Goal: Information Seeking & Learning: Understand process/instructions

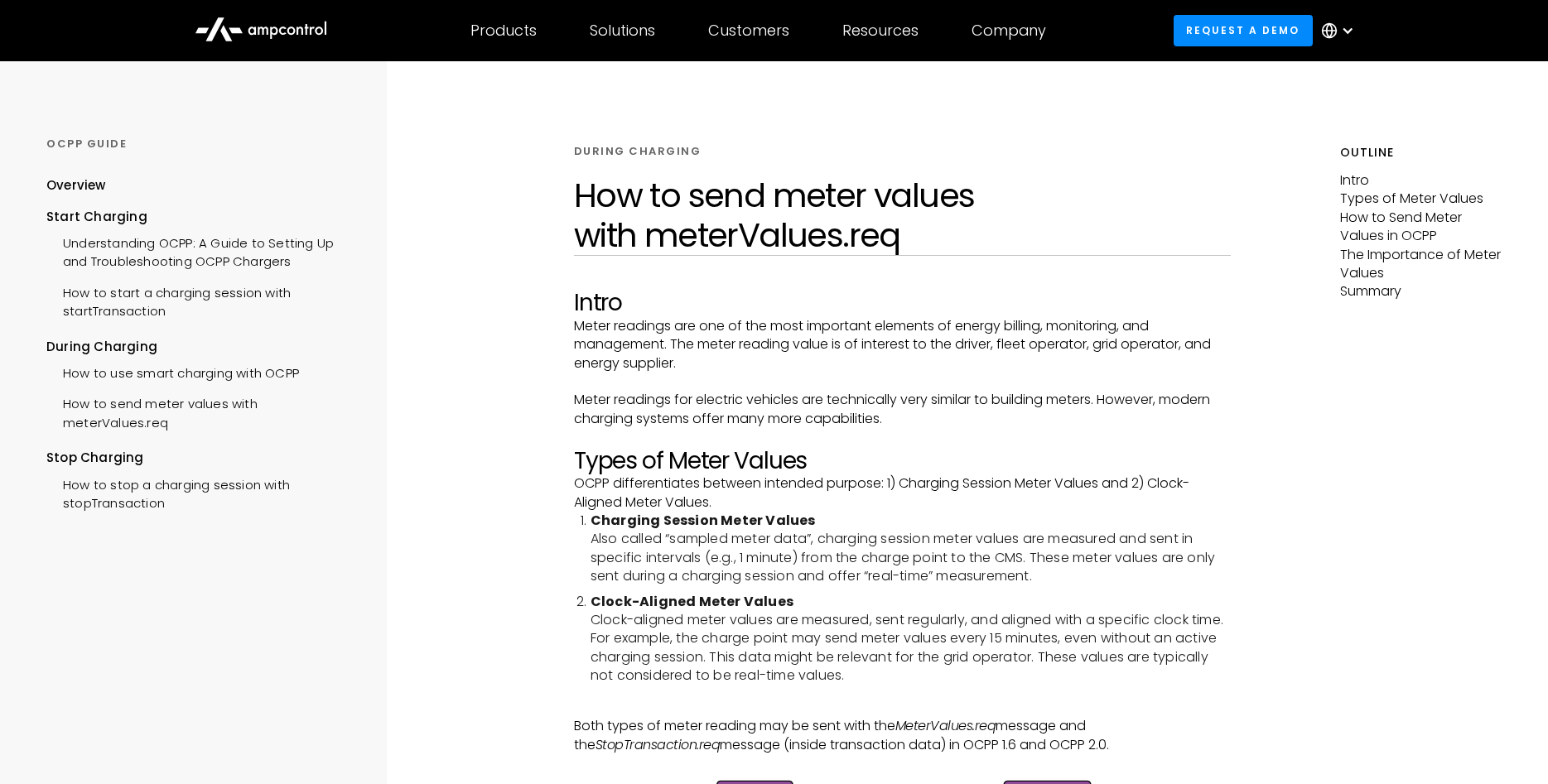
scroll to position [254, 0]
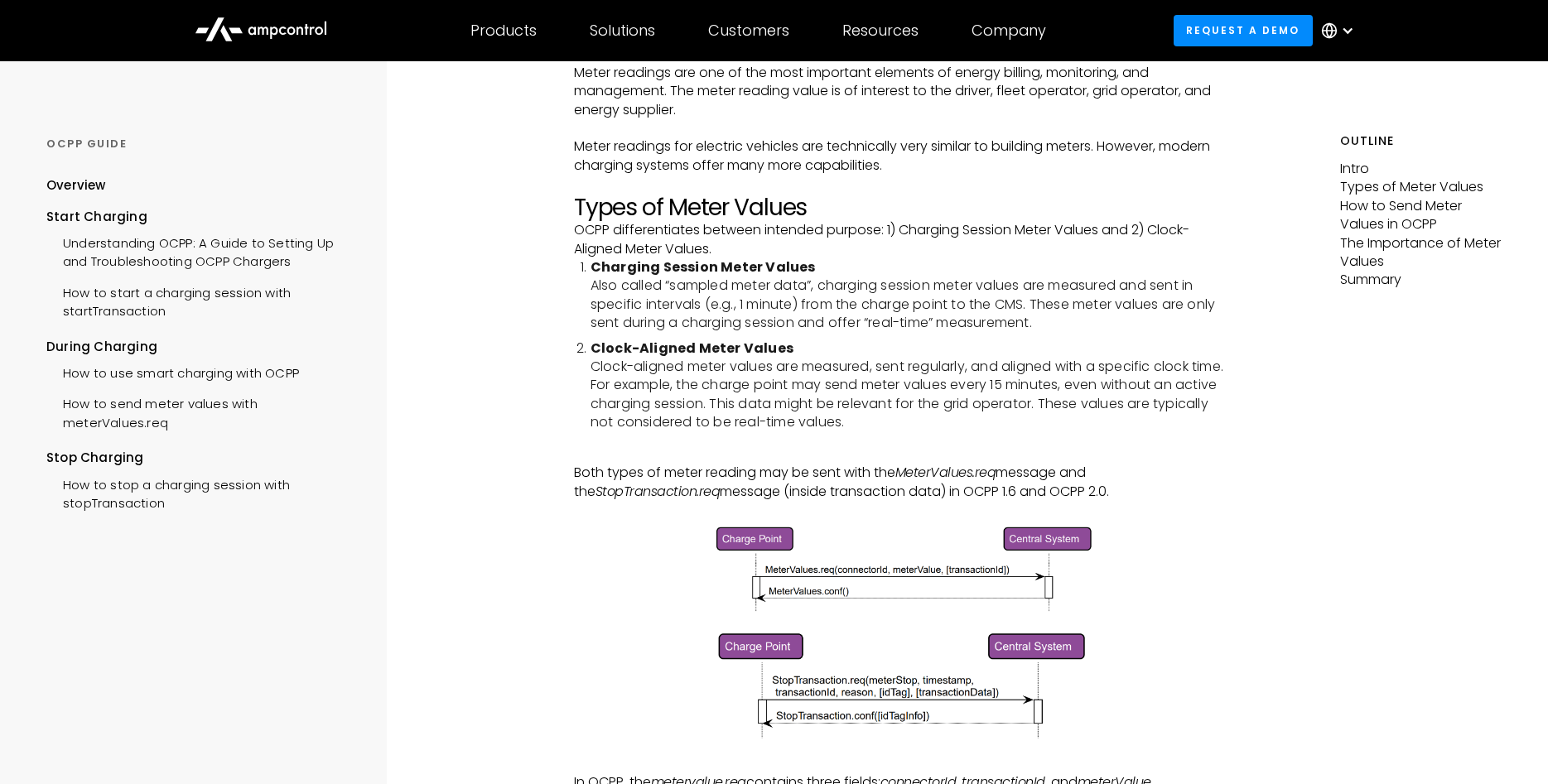
click at [652, 274] on strong "Charging Session Meter Values" at bounding box center [702, 267] width 225 height 20
click at [653, 288] on li "Charging Session Meter Values Also called “sampled meter data”, charging sessio…" at bounding box center [910, 295] width 640 height 74
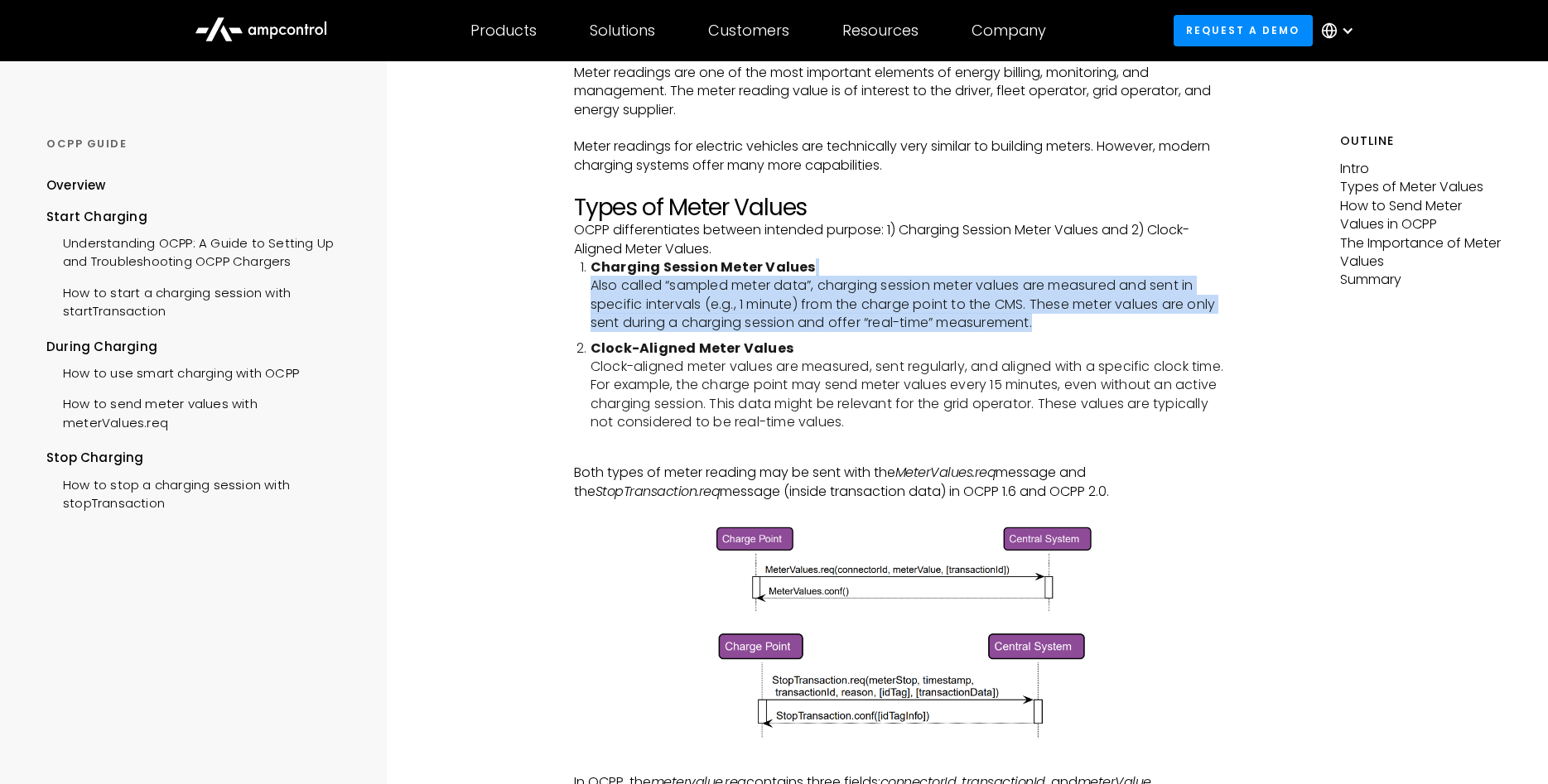
click at [653, 288] on li "Charging Session Meter Values Also called “sampled meter data”, charging sessio…" at bounding box center [910, 295] width 640 height 74
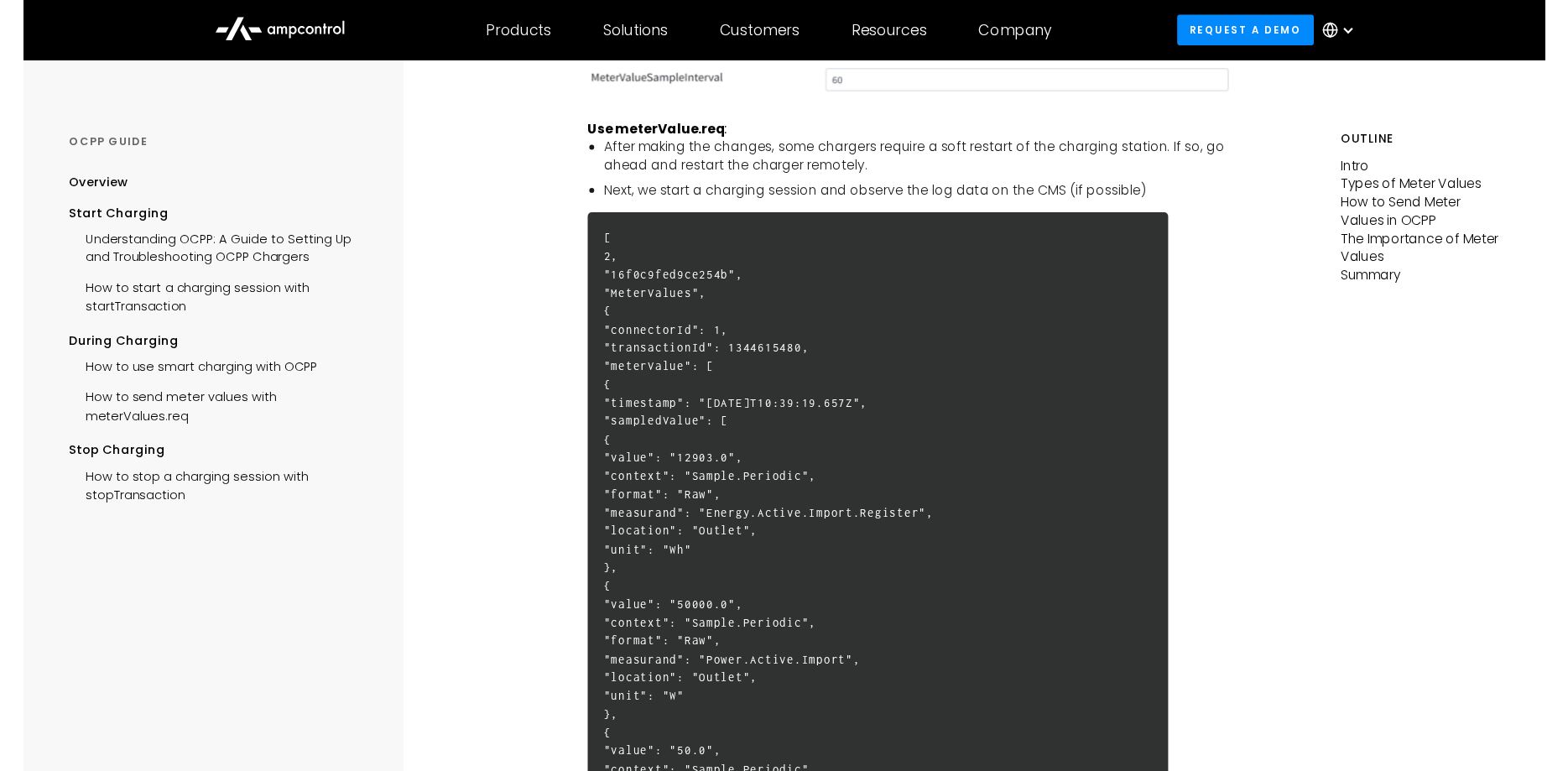
scroll to position [2910, 0]
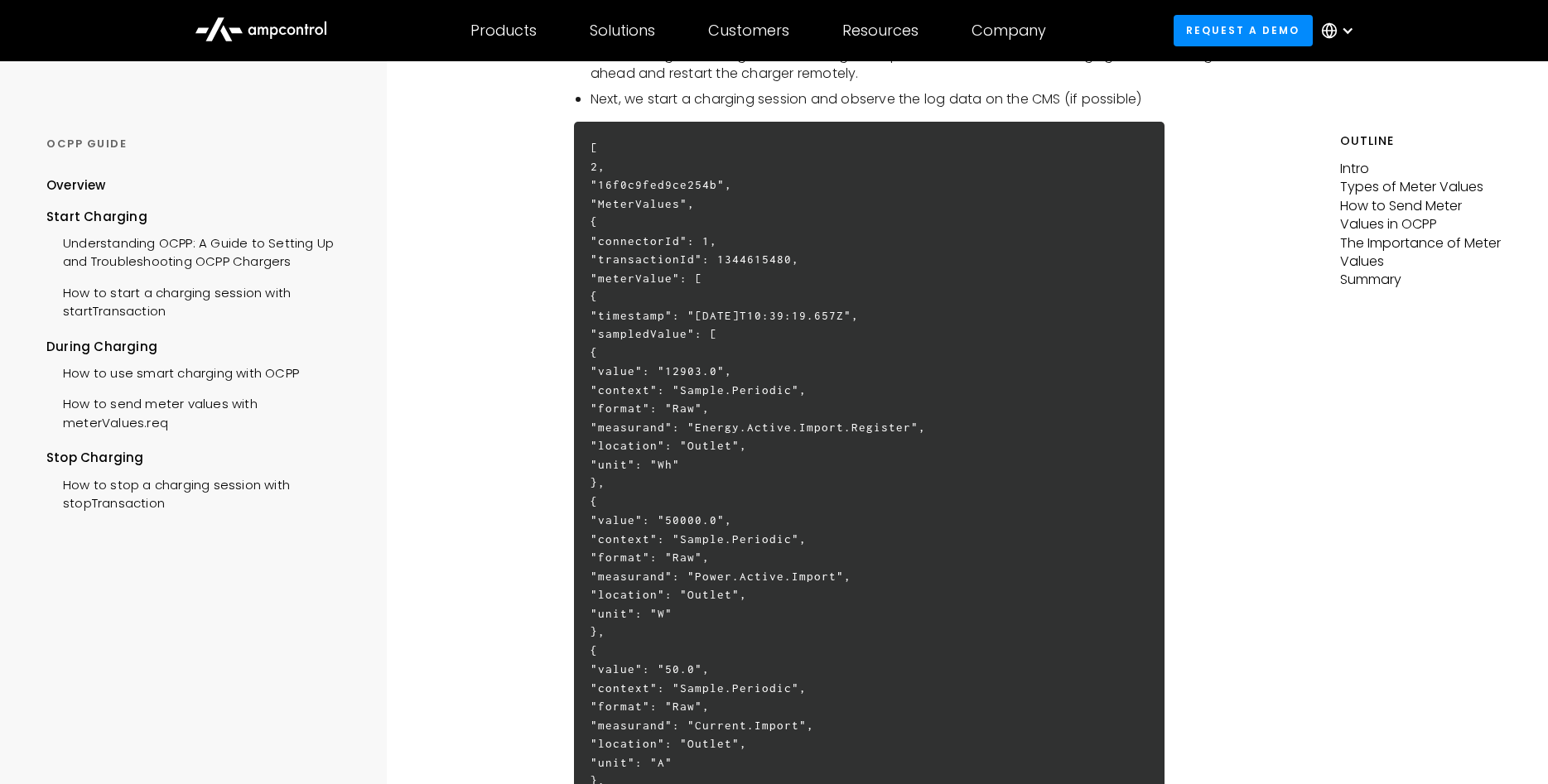
click at [700, 258] on h6 "[ 2, "16f0c9fed9ce254b", "MeterValues", { "connectorId": 1, "transactionId": 13…" at bounding box center [869, 800] width 591 height 1355
click at [782, 294] on h6 "[ 2, "16f0c9fed9ce254b", "MeterValues", { "connectorId": 1, "transactionId": 13…" at bounding box center [869, 800] width 591 height 1355
drag, startPoint x: 826, startPoint y: 258, endPoint x: 650, endPoint y: 240, distance: 176.9
click at [650, 240] on h6 "[ 2, "16f0c9fed9ce254b", "MeterValues", { "connectorId": 1, "transactionId": 13…" at bounding box center [869, 800] width 591 height 1355
